Goal: Task Accomplishment & Management: Use online tool/utility

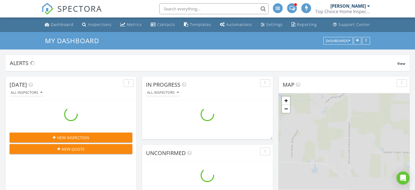
scroll to position [533, 424]
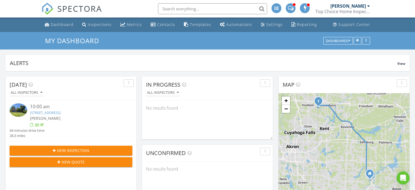
click at [60, 111] on link "[STREET_ADDRESS]" at bounding box center [45, 112] width 31 height 5
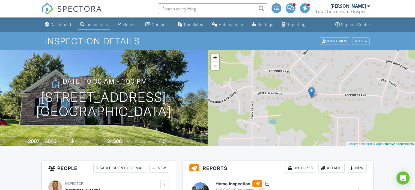
click at [294, 6] on div at bounding box center [294, 4] width 3 height 3
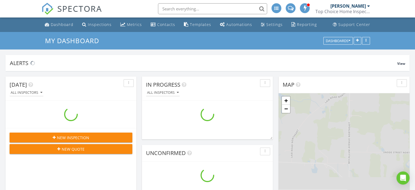
scroll to position [533, 424]
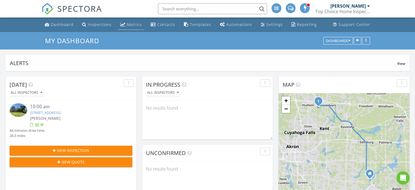
click at [124, 23] on link "Metrics" at bounding box center [131, 25] width 26 height 10
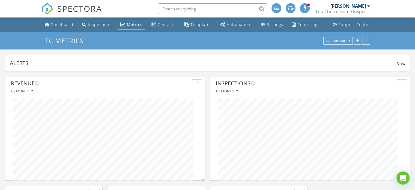
scroll to position [104, 200]
click at [56, 25] on div "Dashboard" at bounding box center [62, 24] width 23 height 5
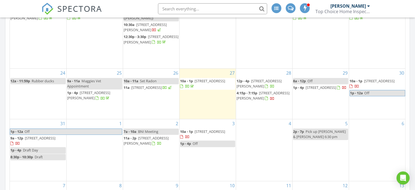
scroll to position [246, 0]
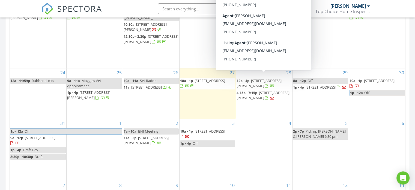
click at [270, 78] on span "[STREET_ADDRESS][PERSON_NAME]" at bounding box center [259, 83] width 45 height 10
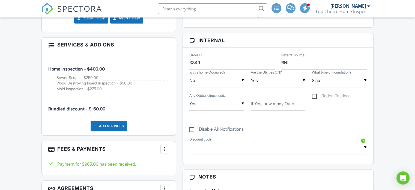
scroll to position [382, 0]
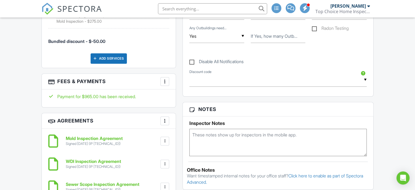
click at [167, 79] on div at bounding box center [164, 81] width 5 height 5
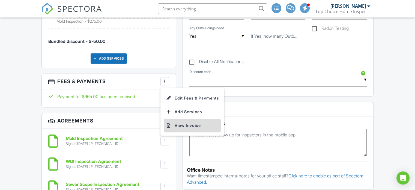
click at [179, 124] on li "View Invoice" at bounding box center [192, 125] width 57 height 14
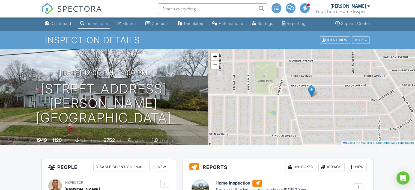
scroll to position [0, 0]
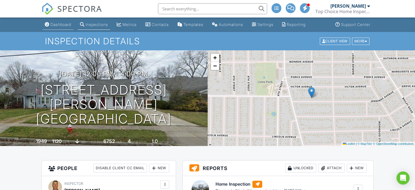
click at [65, 21] on link "Dashboard" at bounding box center [58, 25] width 31 height 10
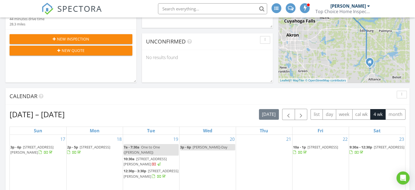
scroll to position [191, 0]
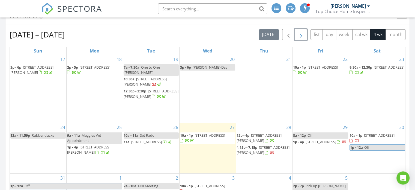
click at [301, 34] on span "button" at bounding box center [301, 34] width 7 height 7
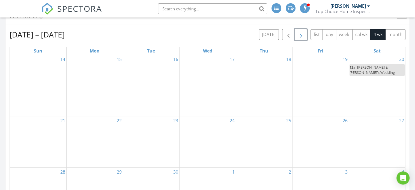
click at [301, 34] on span "button" at bounding box center [301, 34] width 7 height 7
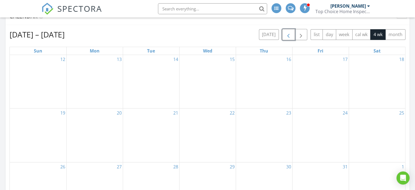
click at [289, 34] on span "button" at bounding box center [288, 34] width 7 height 7
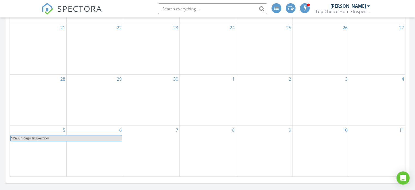
scroll to position [300, 0]
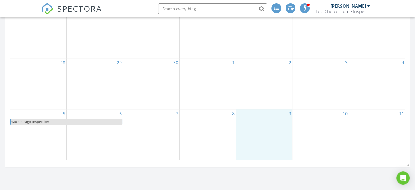
click at [273, 121] on div "9" at bounding box center [264, 134] width 56 height 51
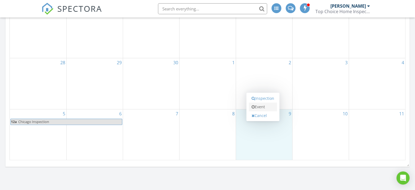
click at [268, 108] on link "Event" at bounding box center [263, 106] width 28 height 9
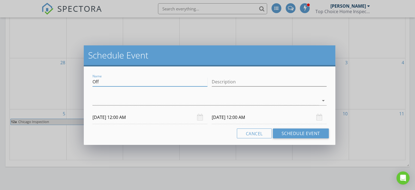
drag, startPoint x: 121, startPoint y: 81, endPoint x: 83, endPoint y: 82, distance: 38.2
click at [83, 82] on div "Schedule Event Name Off Description arrow_drop_down 10/09/2025 12:00 AM 10/10/2…" at bounding box center [207, 95] width 415 height 190
type input "Colonoscopy"
click at [117, 102] on div at bounding box center [206, 100] width 227 height 9
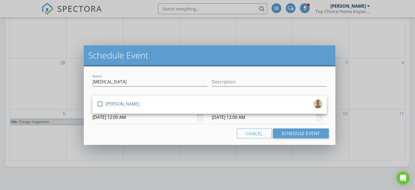
click at [117, 102] on div "[PERSON_NAME]" at bounding box center [123, 103] width 34 height 9
click at [292, 133] on button "Schedule Event" at bounding box center [301, 133] width 56 height 10
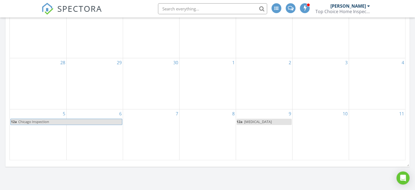
click at [242, 120] on span "12a" at bounding box center [240, 121] width 6 height 5
select select "9"
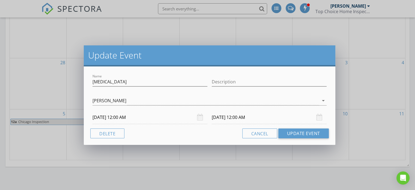
click at [102, 118] on input "10/09/2025 12:00 AM" at bounding box center [150, 117] width 115 height 13
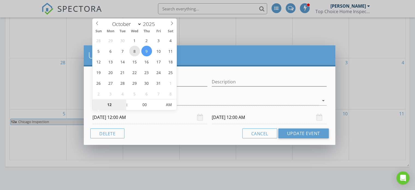
type input "10/08/2025 12:00 AM"
type input "10/09/2025 12:00 AM"
type input "01"
type input "10/08/2025 1:00 AM"
click at [123, 100] on span at bounding box center [124, 101] width 4 height 5
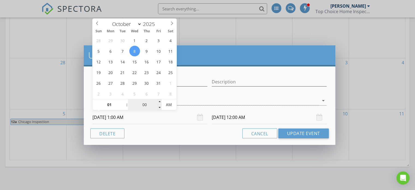
type input "10/09/2025 1:00 AM"
type input "02"
type input "10/08/2025 2:00 AM"
click at [124, 100] on span at bounding box center [124, 101] width 4 height 5
type input "10/09/2025 2:00 AM"
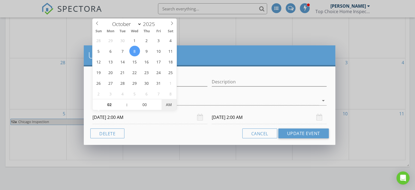
type input "10/08/2025 2:00 PM"
type input "10/09/2025 2:00 PM"
click at [169, 105] on span "AM" at bounding box center [169, 104] width 15 height 11
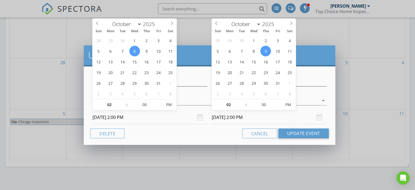
click at [230, 117] on input "10/09/2025 2:00 PM" at bounding box center [269, 117] width 115 height 13
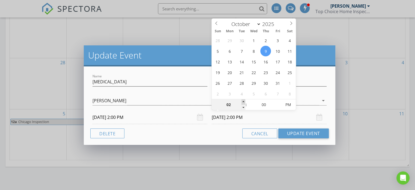
type input "03"
type input "10/09/2025 3:00 PM"
click at [243, 101] on span at bounding box center [244, 101] width 4 height 5
type input "04"
type input "10/09/2025 4:00 PM"
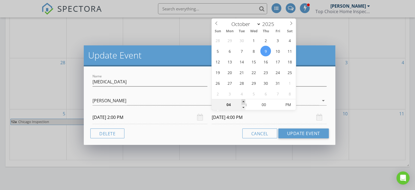
click at [243, 101] on span at bounding box center [244, 101] width 4 height 5
type input "05"
type input "10/09/2025 5:00 PM"
click at [243, 100] on span at bounding box center [244, 101] width 4 height 5
type input "06"
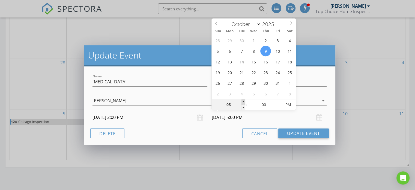
type input "10/09/2025 6:00 PM"
click at [243, 100] on span at bounding box center [244, 101] width 4 height 5
type input "07"
type input "10/09/2025 7:00 PM"
click at [243, 100] on span at bounding box center [244, 101] width 4 height 5
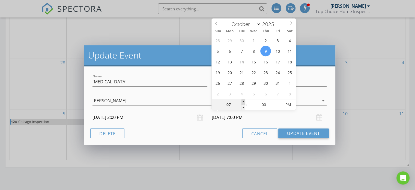
type input "08"
type input "10/09/2025 8:00 PM"
click at [243, 100] on span at bounding box center [244, 101] width 4 height 5
type input "09"
type input "10/09/2025 9:00 PM"
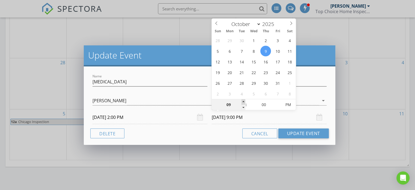
click at [243, 100] on span at bounding box center [244, 101] width 4 height 5
type input "10"
type input "10/09/2025 10:00 PM"
click at [243, 100] on span at bounding box center [244, 101] width 4 height 5
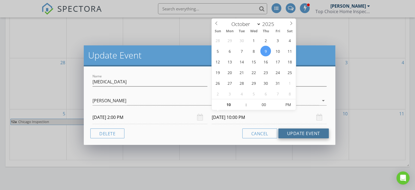
click at [294, 132] on button "Update Event" at bounding box center [303, 133] width 51 height 10
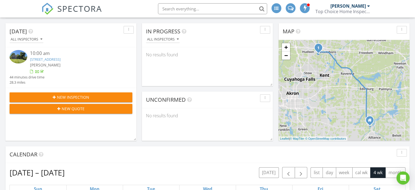
scroll to position [0, 0]
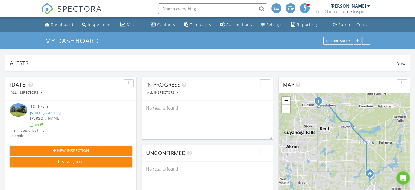
click at [63, 26] on div "Dashboard" at bounding box center [62, 24] width 23 height 5
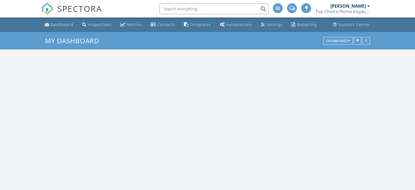
scroll to position [533, 424]
